Goal: Understand process/instructions: Learn about a topic

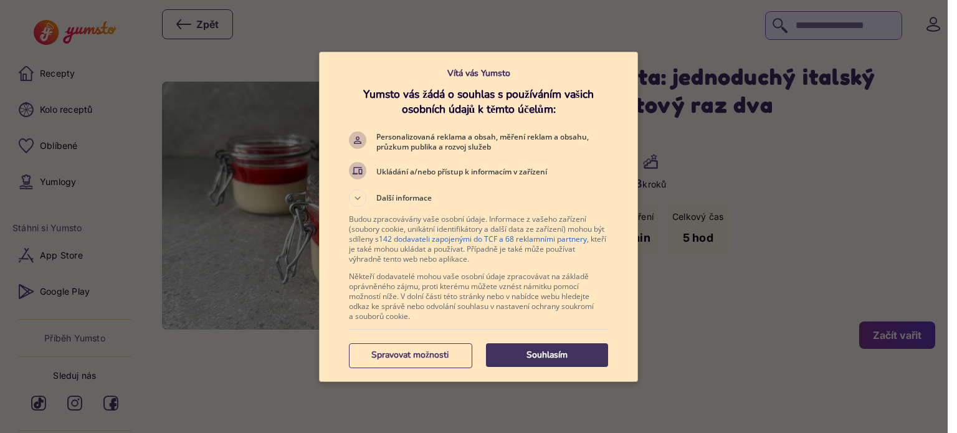
click at [509, 352] on p "Souhlasím" at bounding box center [547, 355] width 122 height 12
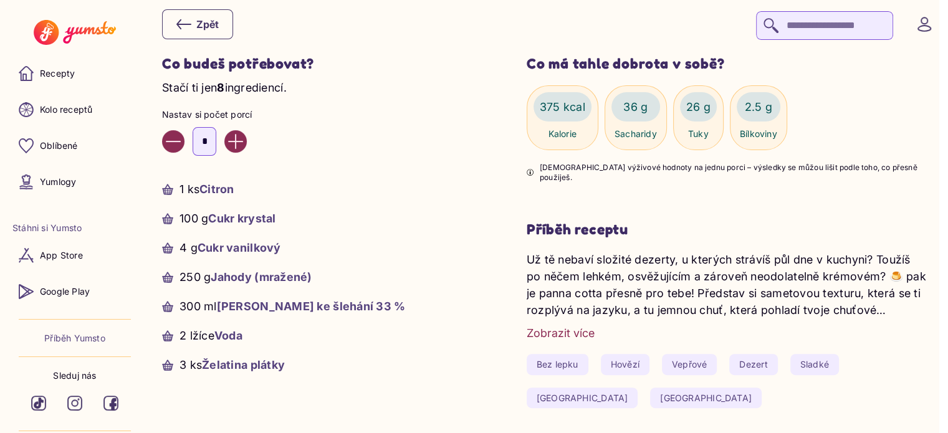
scroll to position [435, 0]
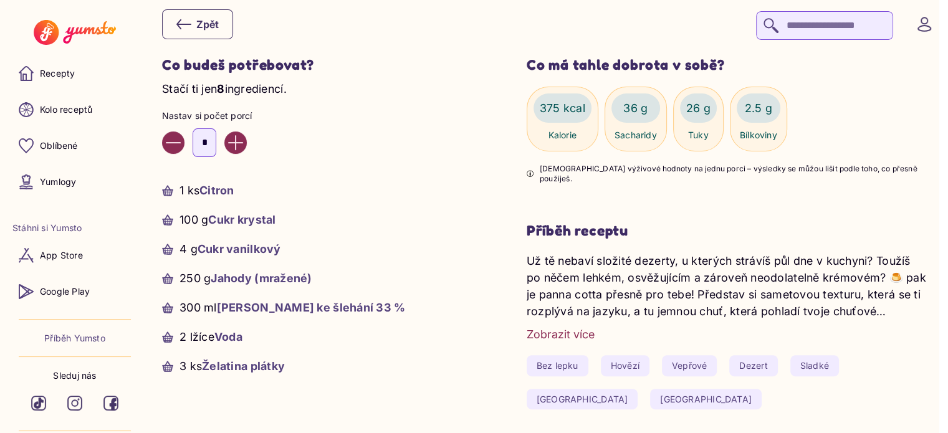
click at [243, 141] on icon "Increase value" at bounding box center [235, 142] width 15 height 15
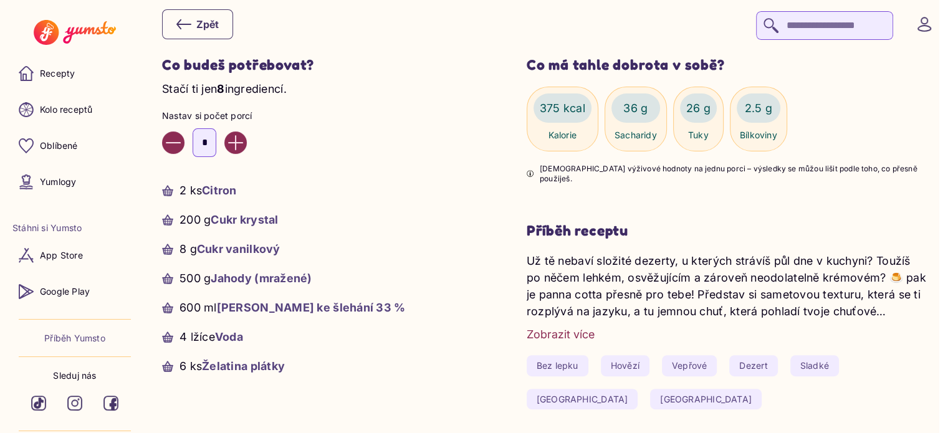
click at [243, 141] on icon "Increase value" at bounding box center [235, 142] width 15 height 15
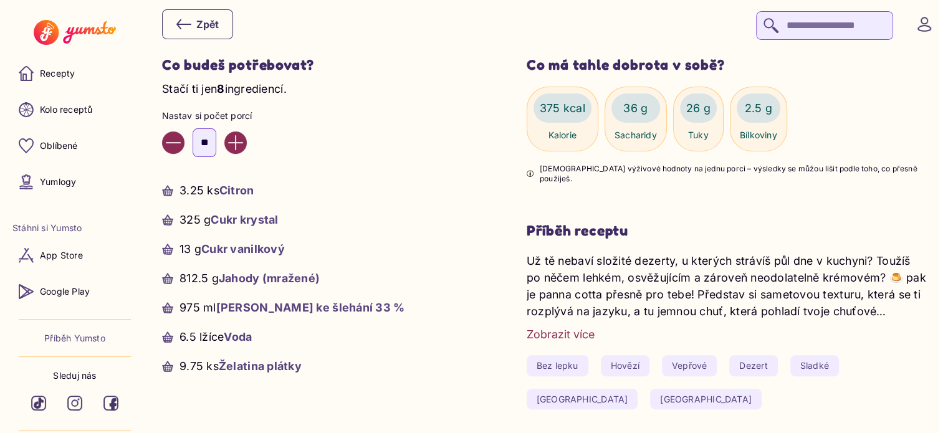
click at [243, 141] on icon "Increase value" at bounding box center [235, 142] width 15 height 15
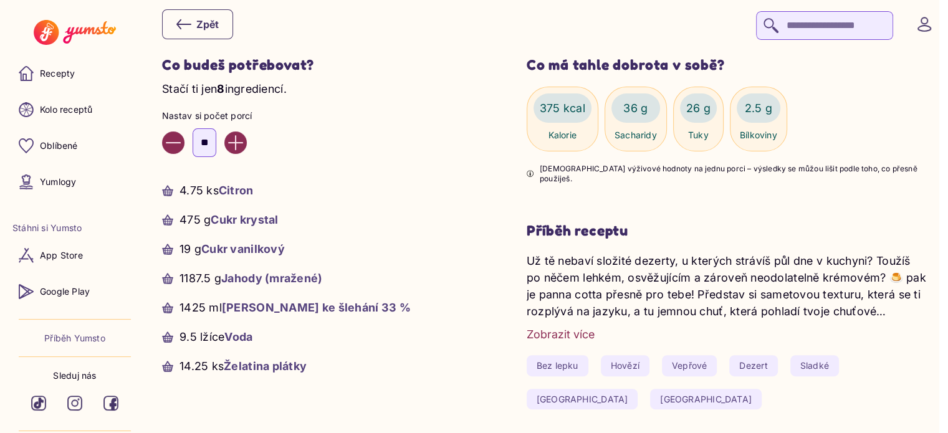
click at [243, 141] on icon "Increase value" at bounding box center [235, 142] width 15 height 15
click at [175, 138] on icon "Decrease value" at bounding box center [173, 142] width 15 height 15
type input "**"
